Goal: Navigation & Orientation: Find specific page/section

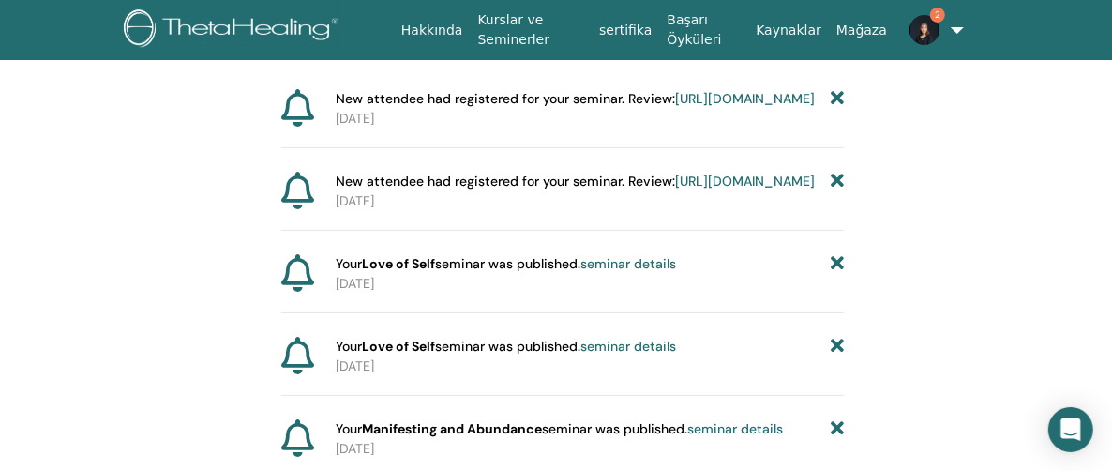
scroll to position [232, 0]
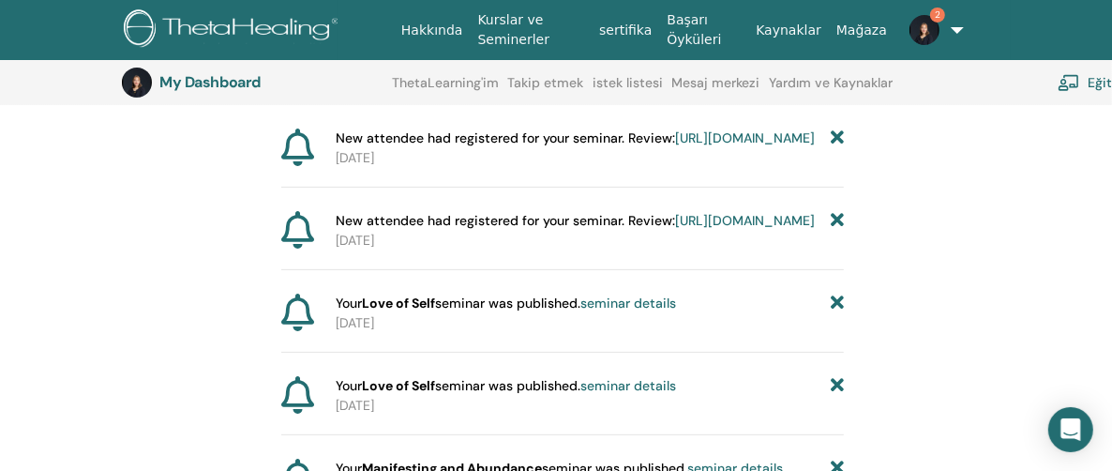
click at [931, 13] on span "2" at bounding box center [937, 15] width 15 height 15
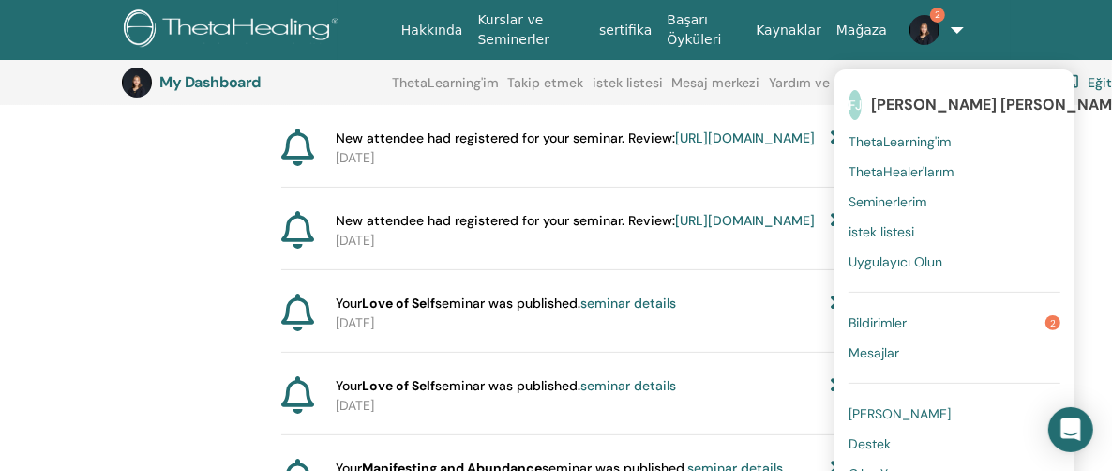
click at [865, 321] on span "Bildirimler" at bounding box center [877, 322] width 58 height 17
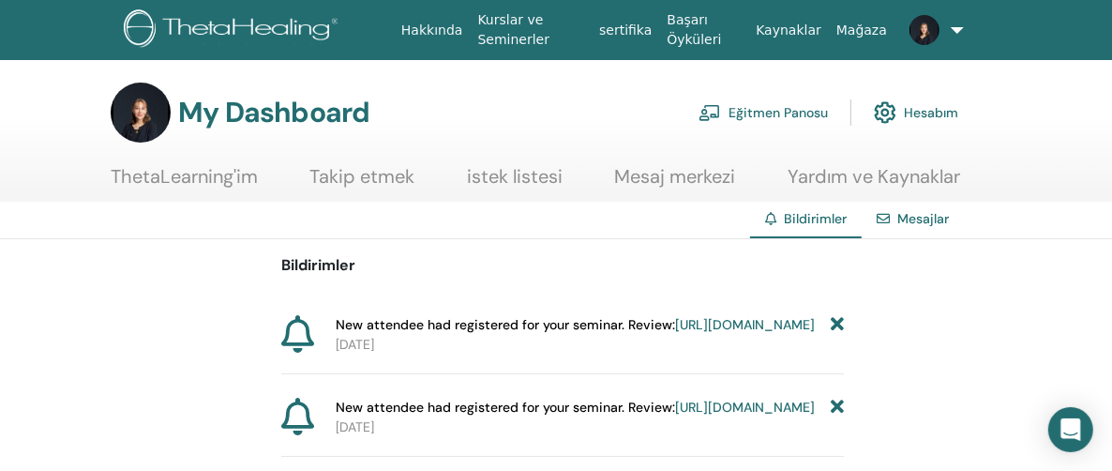
click at [516, 30] on link "Kurslar ve Seminerler" at bounding box center [532, 30] width 122 height 54
